Goal: Transaction & Acquisition: Purchase product/service

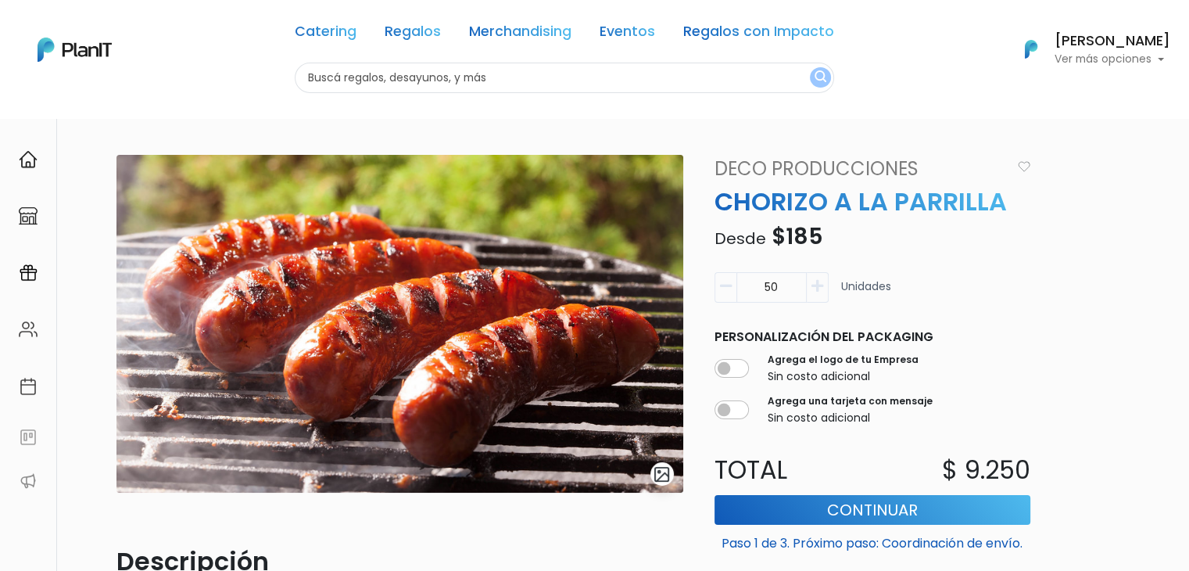
click at [807, 166] on link "Deco Producciones" at bounding box center [858, 169] width 306 height 28
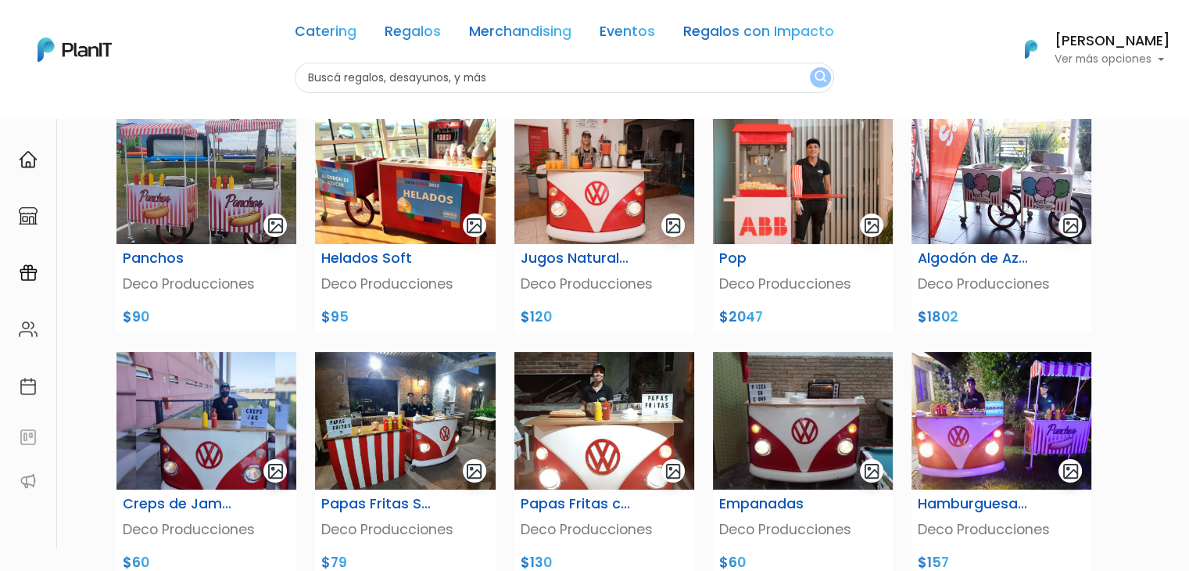
drag, startPoint x: 1197, startPoint y: 89, endPoint x: 1185, endPoint y: 128, distance: 41.0
click at [1185, 128] on html "Catering Regalos Merchandising Eventos Regalos con Impacto Catering Regalos Mer…" at bounding box center [594, 144] width 1189 height 571
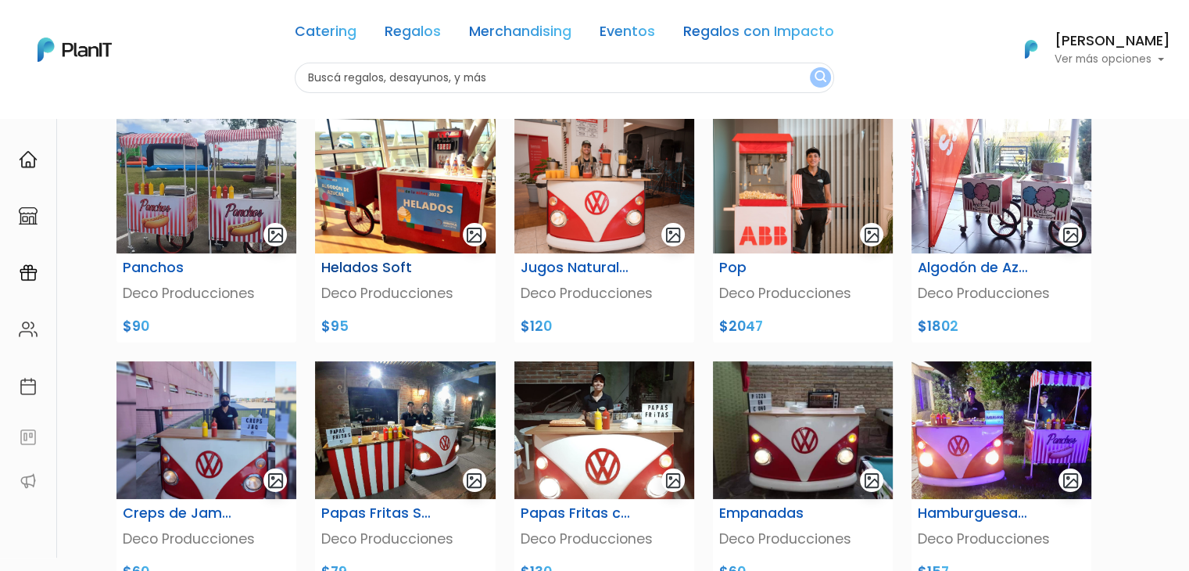
click at [413, 181] on img at bounding box center [405, 185] width 180 height 138
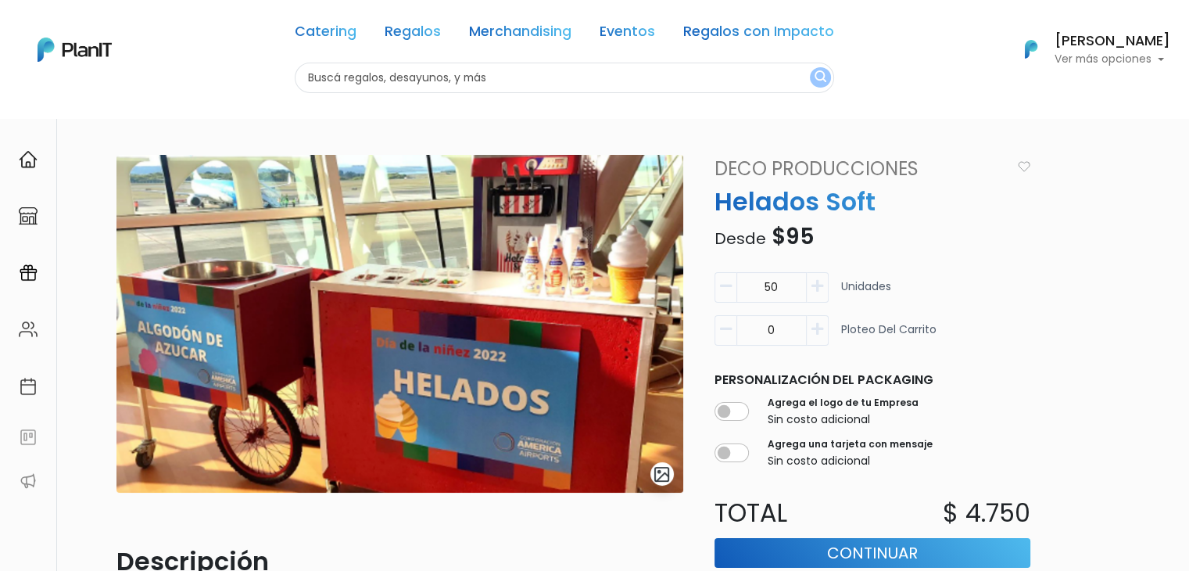
drag, startPoint x: 795, startPoint y: 287, endPoint x: 744, endPoint y: 292, distance: 51.0
click at [744, 292] on input "50" at bounding box center [771, 287] width 70 height 30
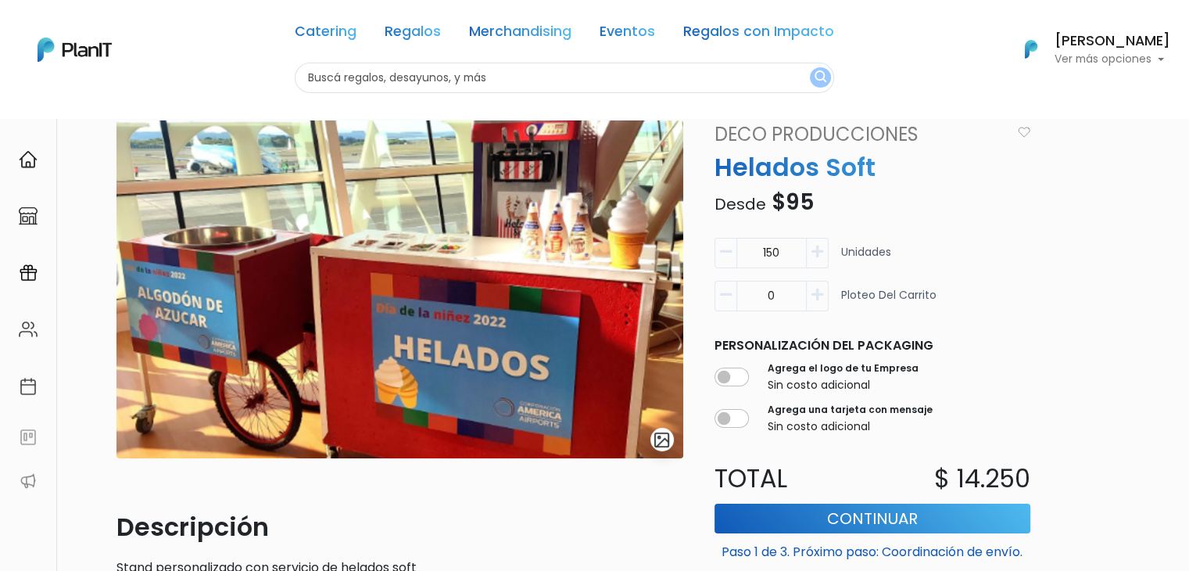
scroll to position [28, 0]
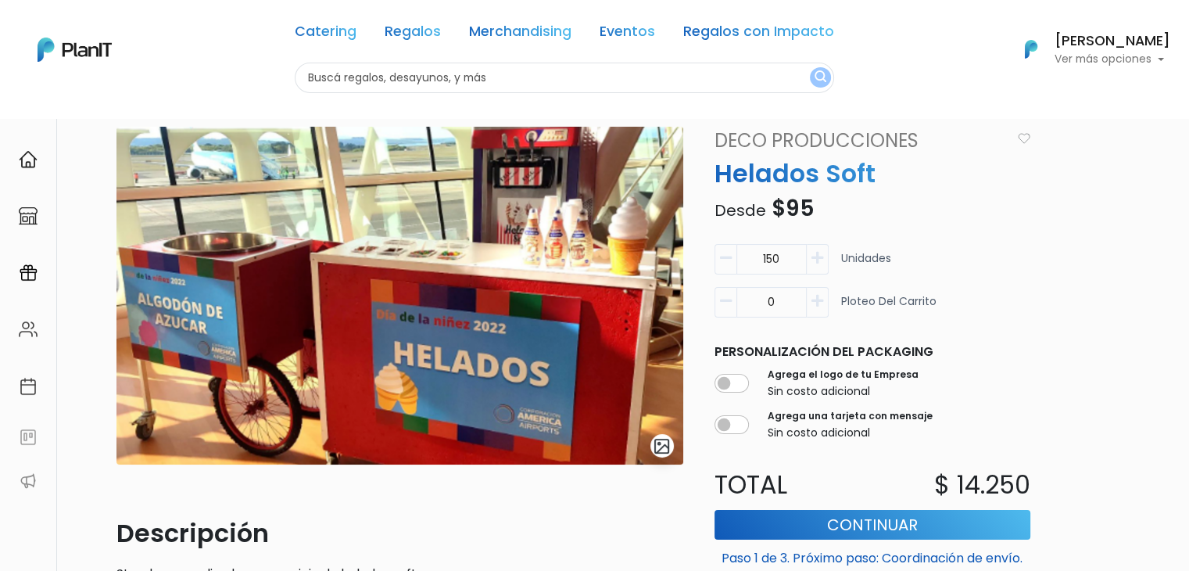
type input "150"
click at [349, 66] on input "text" at bounding box center [564, 78] width 539 height 30
type input "paletas"
click at [810, 67] on button "submit" at bounding box center [820, 77] width 21 height 20
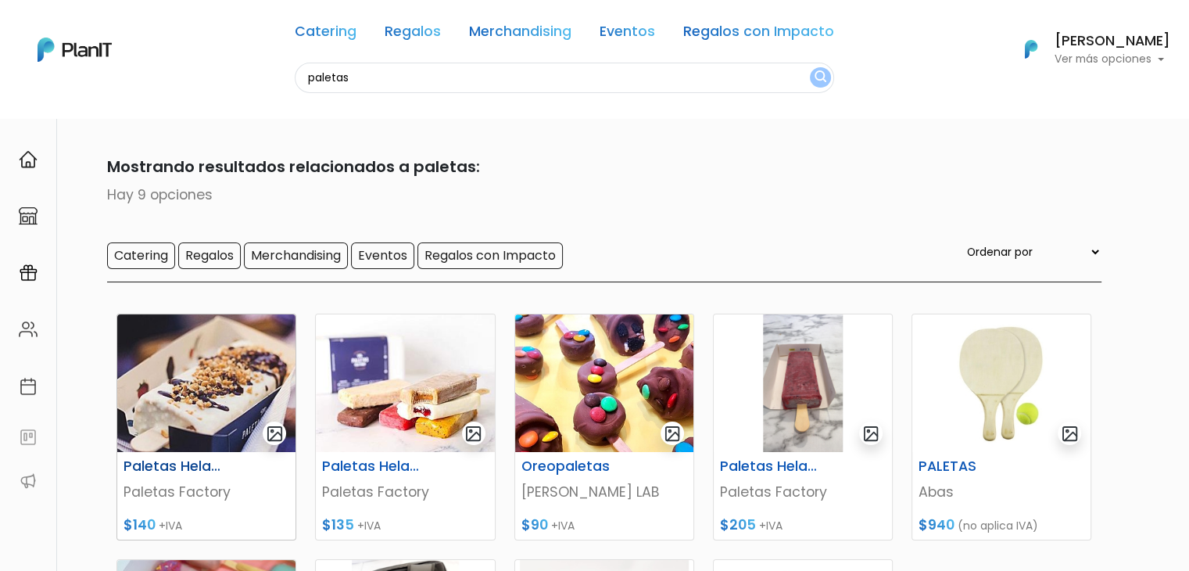
click at [159, 382] on img at bounding box center [206, 383] width 178 height 138
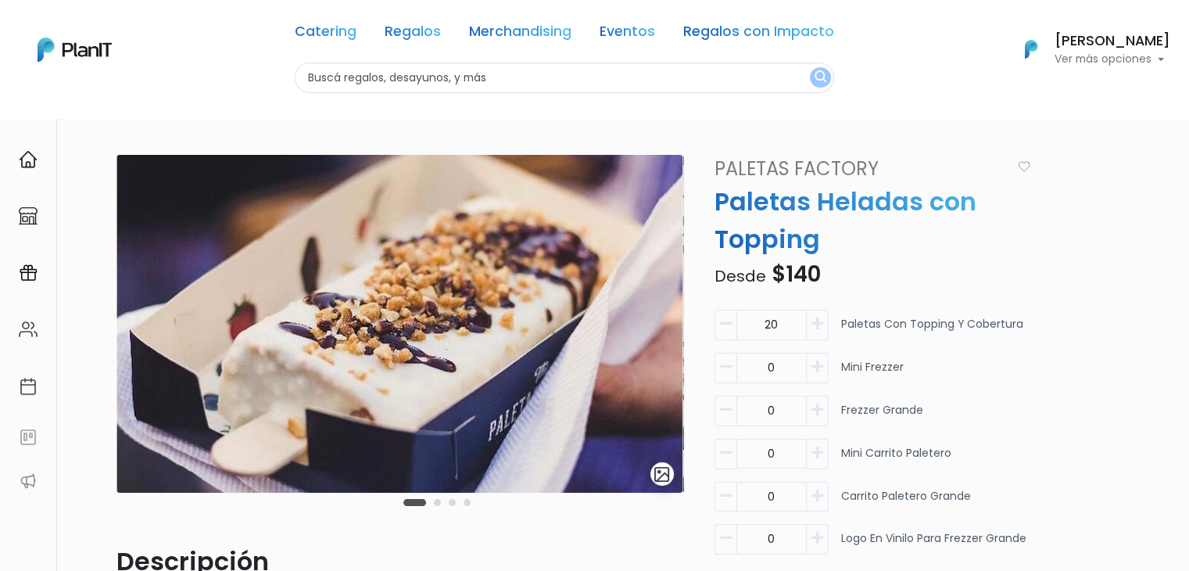
drag, startPoint x: 782, startPoint y: 327, endPoint x: 735, endPoint y: 319, distance: 47.7
click at [735, 319] on div "20" at bounding box center [771, 324] width 114 height 30
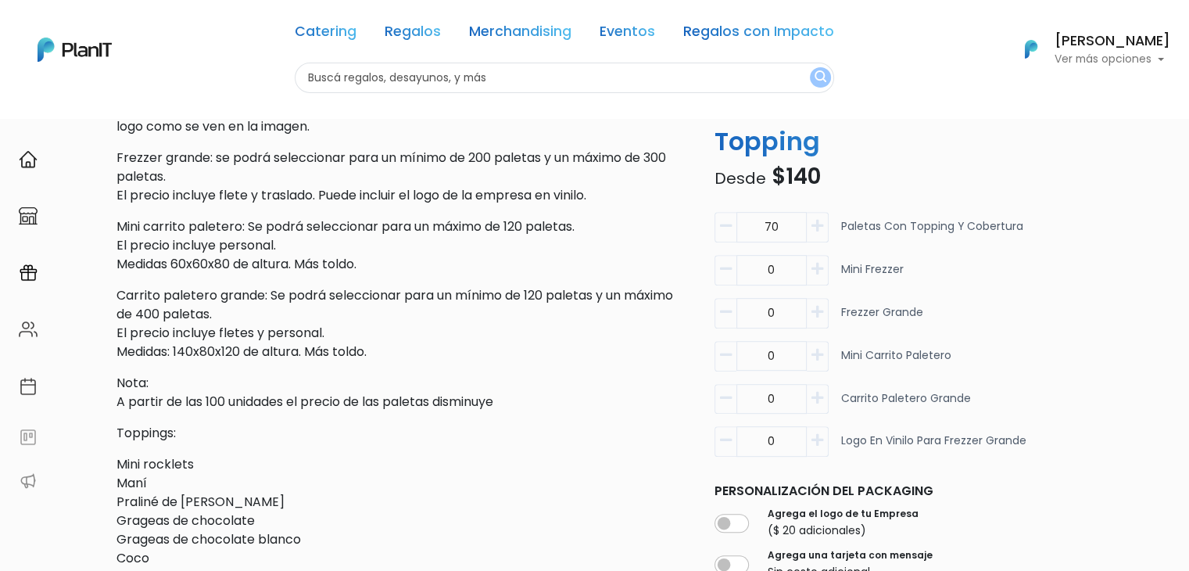
scroll to position [654, 0]
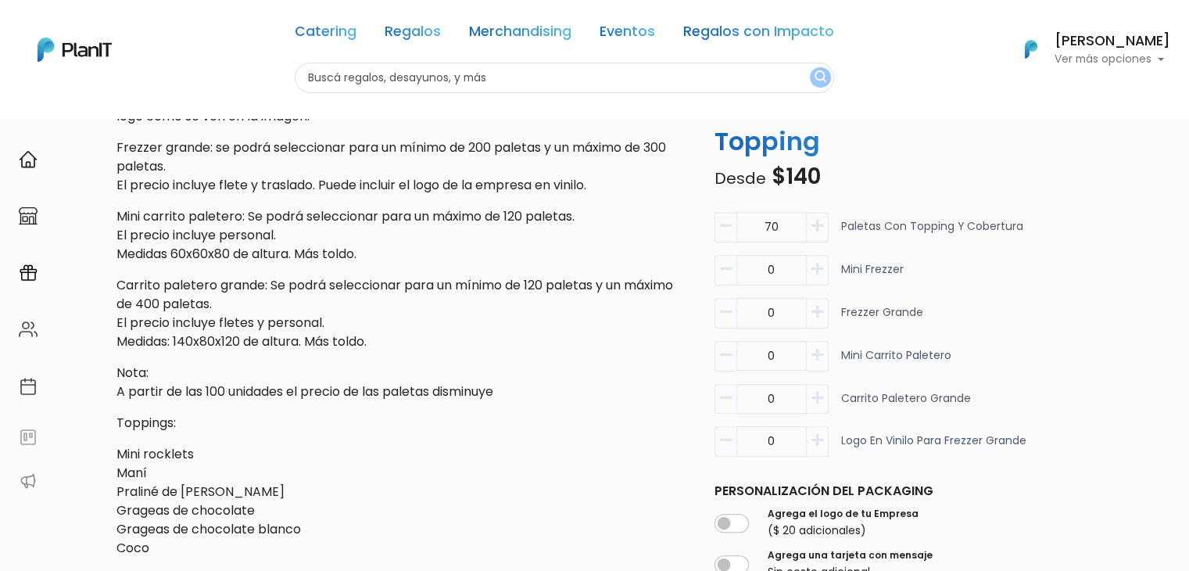
type input "70"
click at [779, 356] on input "0" at bounding box center [771, 356] width 70 height 30
type input "1"
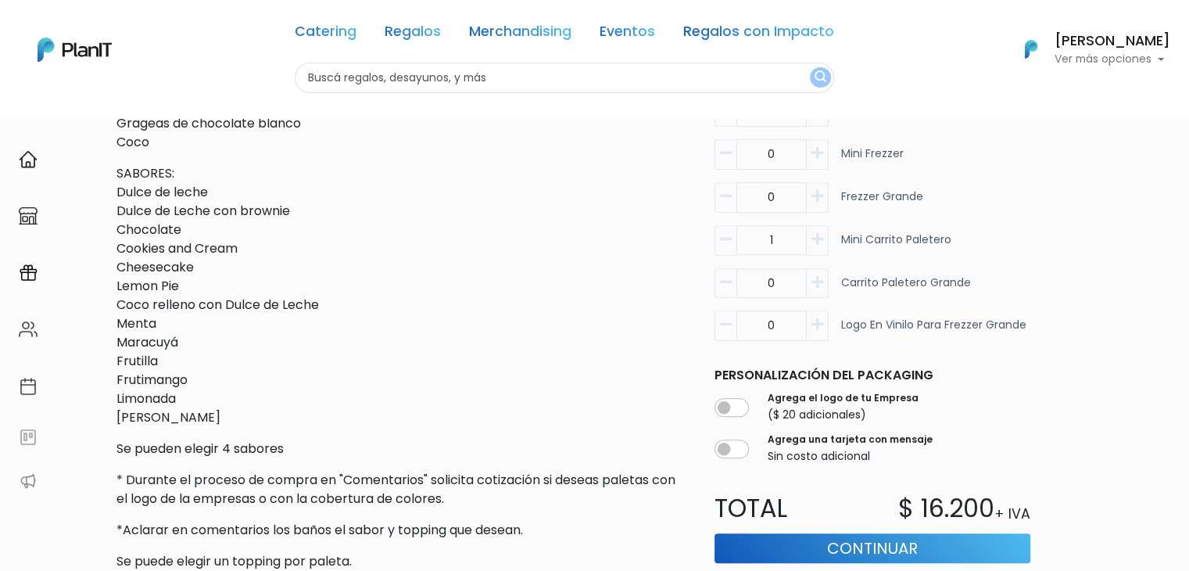
scroll to position [1051, 0]
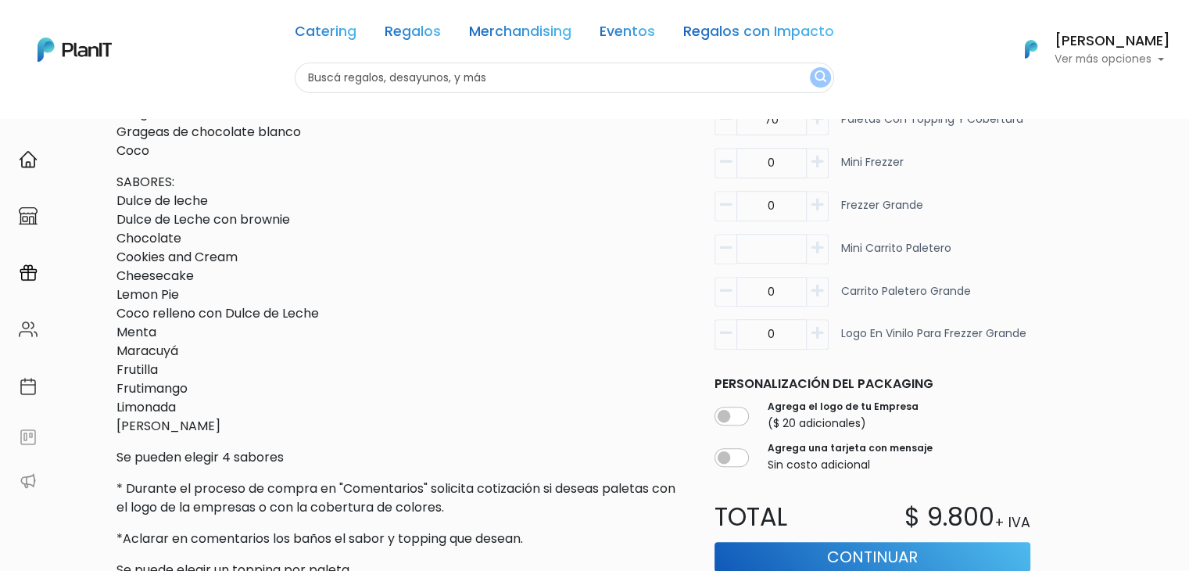
click at [775, 301] on input "0" at bounding box center [771, 292] width 70 height 30
type input "1"
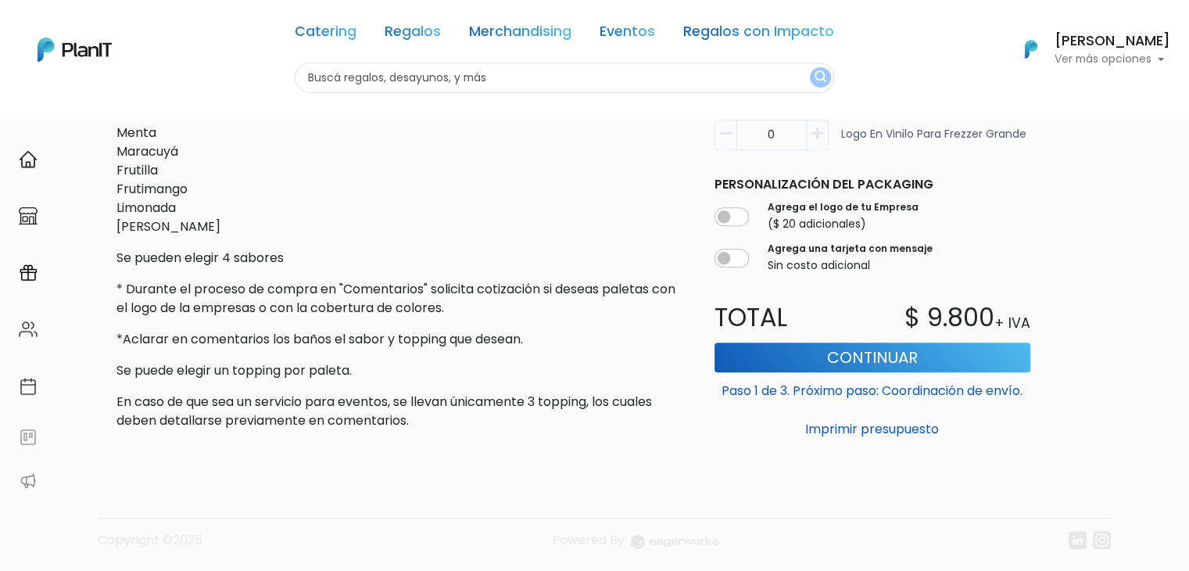
scroll to position [1244, 0]
